Goal: Transaction & Acquisition: Purchase product/service

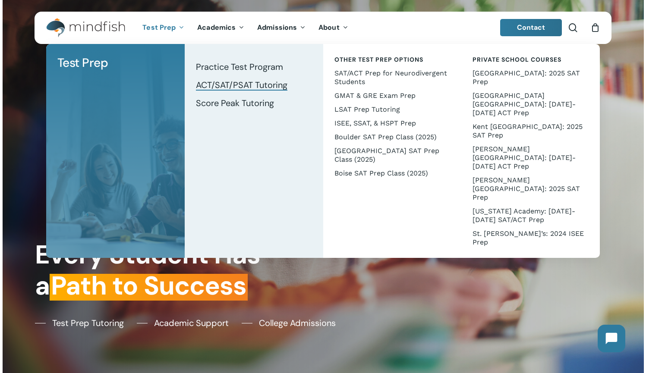
click at [247, 84] on span "ACT/SAT/PSAT Tutoring" at bounding box center [242, 84] width 92 height 11
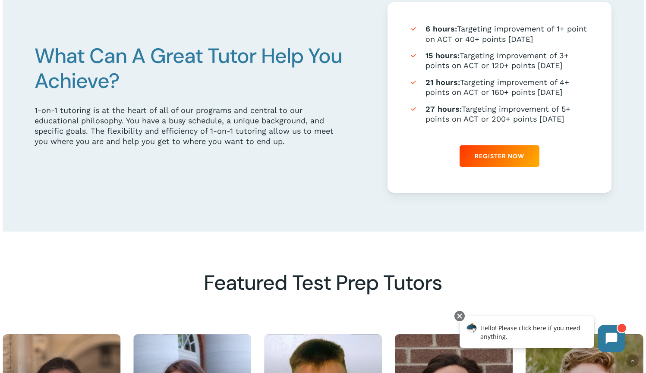
scroll to position [521, 0]
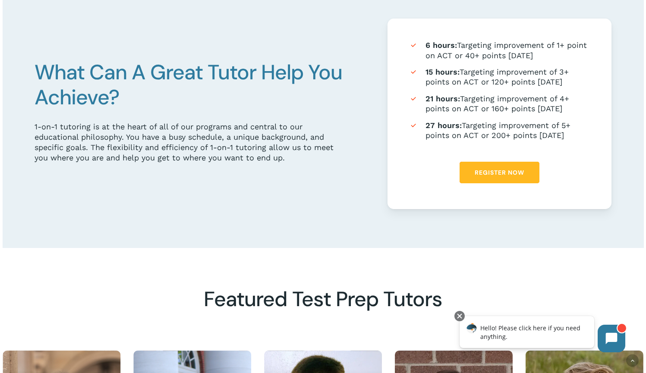
click at [509, 172] on span "Register Now" at bounding box center [500, 172] width 50 height 9
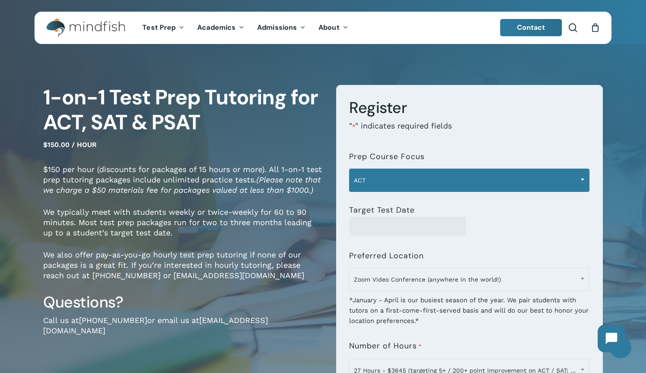
click at [415, 172] on span "ACT" at bounding box center [470, 180] width 240 height 18
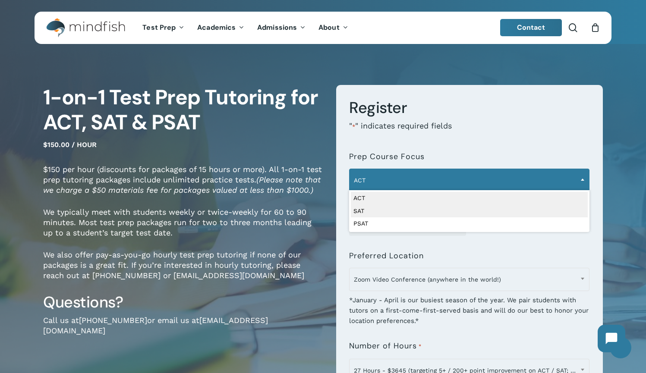
select select "***"
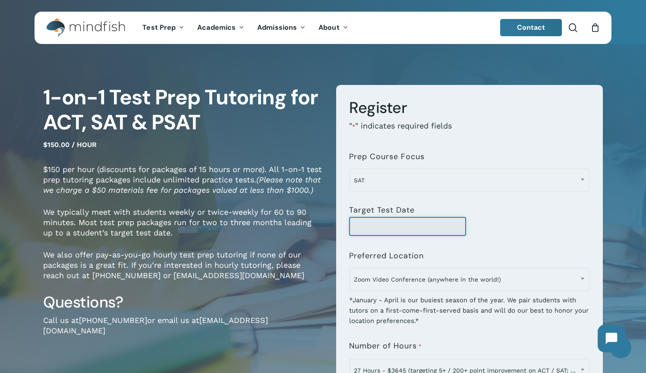
click at [437, 232] on input "Target Test Date" at bounding box center [407, 226] width 117 height 19
click at [435, 227] on input "Target Test Date" at bounding box center [407, 226] width 117 height 19
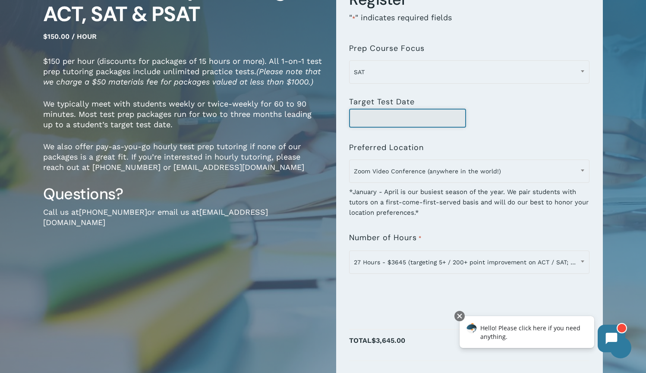
scroll to position [109, 0]
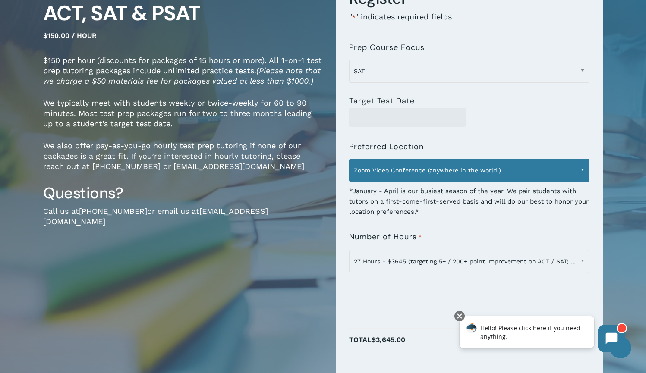
click at [530, 171] on span "Zoom Video Conference (anywhere in the world!)" at bounding box center [470, 170] width 240 height 18
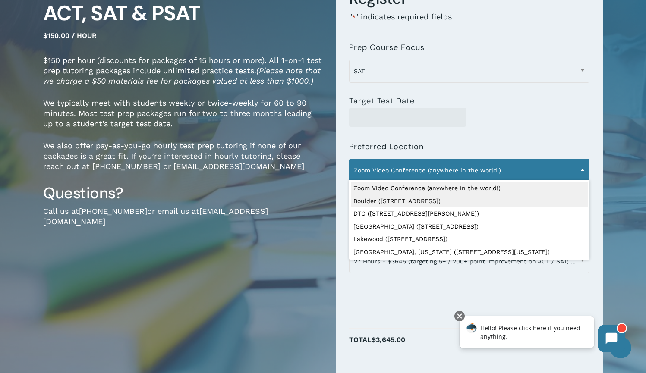
select select "**********"
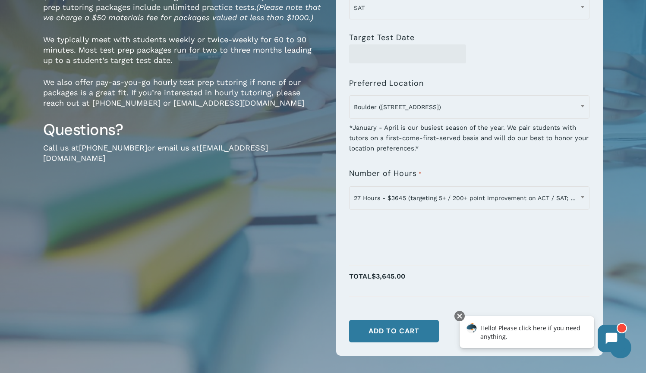
scroll to position [175, 0]
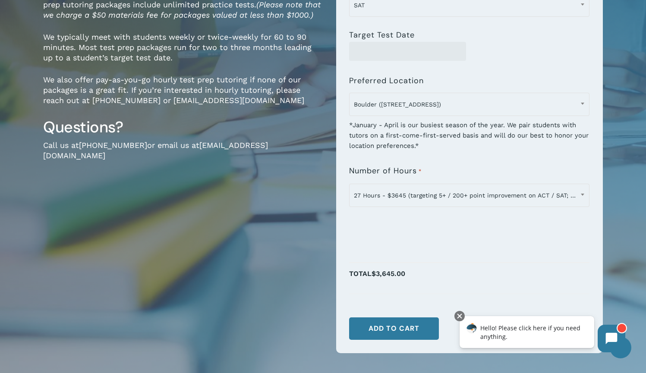
click at [523, 147] on div "*January - April is our busiest season of the year. We pair students with tutor…" at bounding box center [469, 132] width 240 height 37
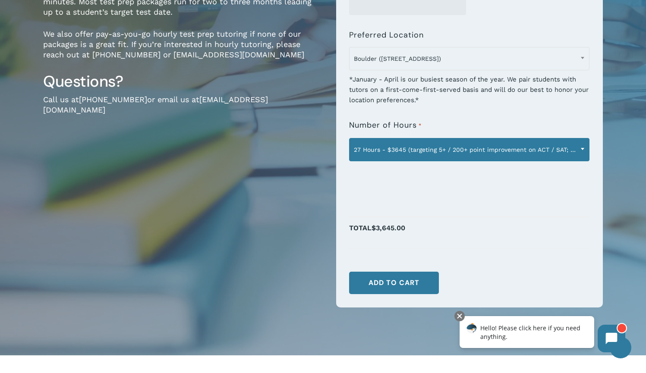
scroll to position [222, 0]
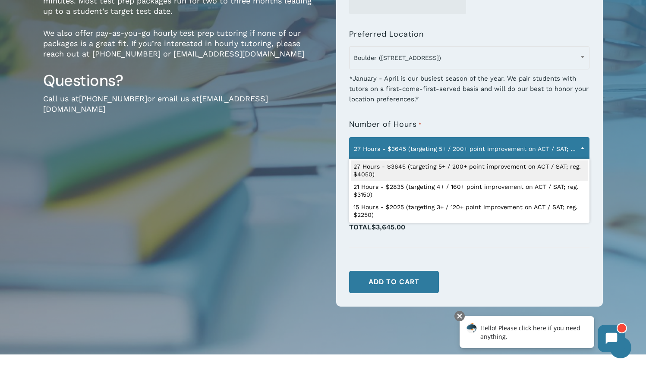
click at [477, 153] on span "27 Hours - $3645 (targeting 5+ / 200+ point improvement on ACT / SAT; reg. $405…" at bounding box center [470, 149] width 240 height 18
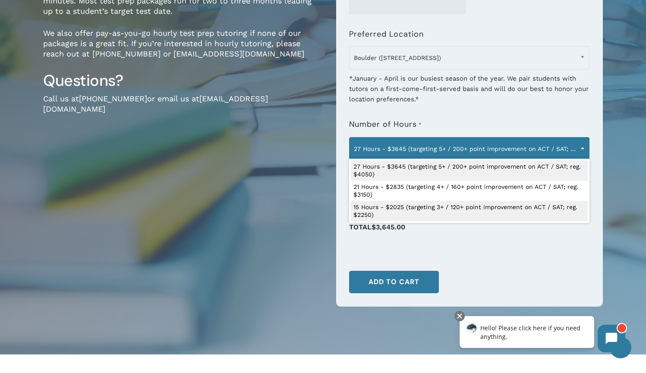
select select "**********"
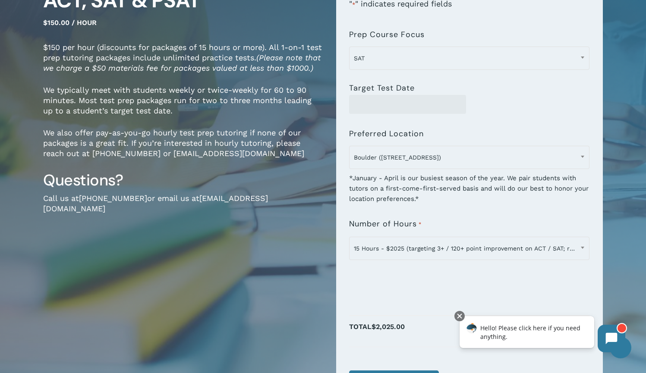
scroll to position [121, 0]
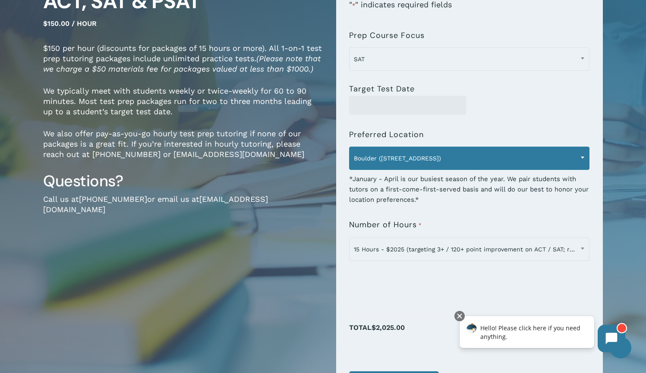
click at [480, 158] on span "Boulder ([STREET_ADDRESS])" at bounding box center [470, 158] width 240 height 18
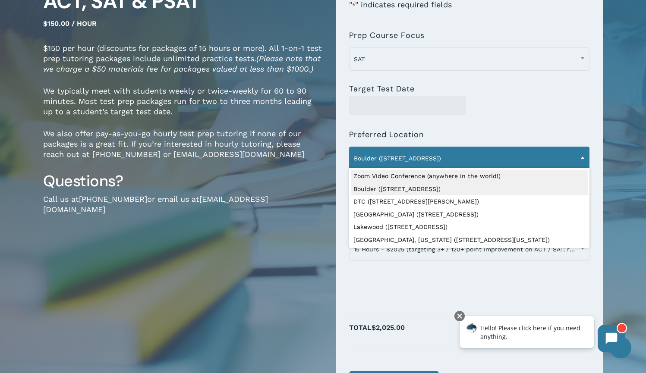
select select "**********"
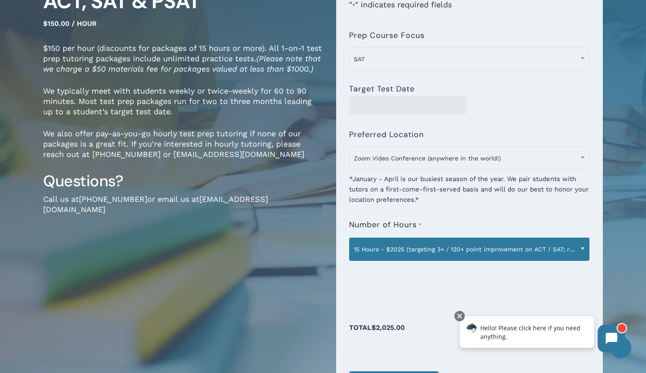
click at [469, 253] on span "15 Hours - $2025 (targeting 3+ / 120+ point improvement on ACT / SAT; reg. $225…" at bounding box center [470, 249] width 240 height 18
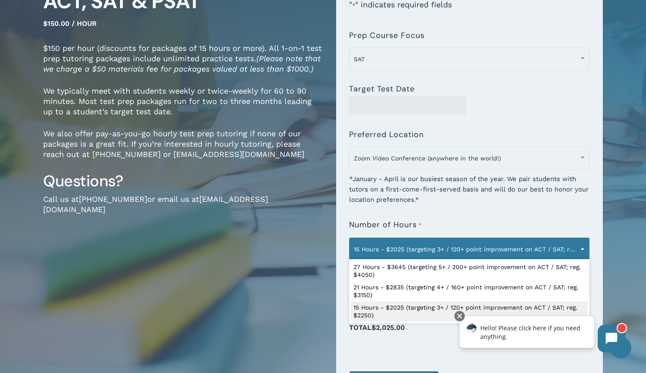
click at [509, 199] on div "*January - April is our busiest season of the year. We pair students with tutor…" at bounding box center [469, 186] width 240 height 37
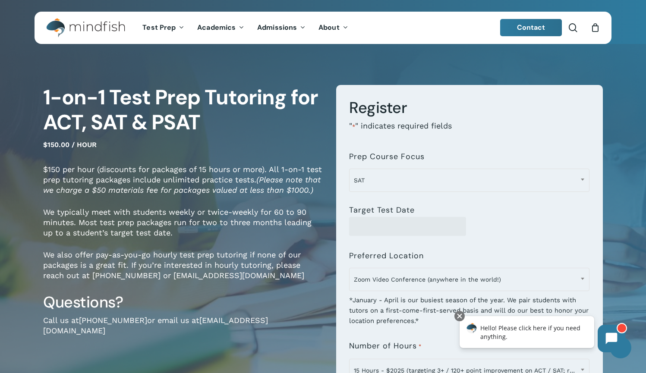
scroll to position [0, 0]
